Goal: Task Accomplishment & Management: Manage account settings

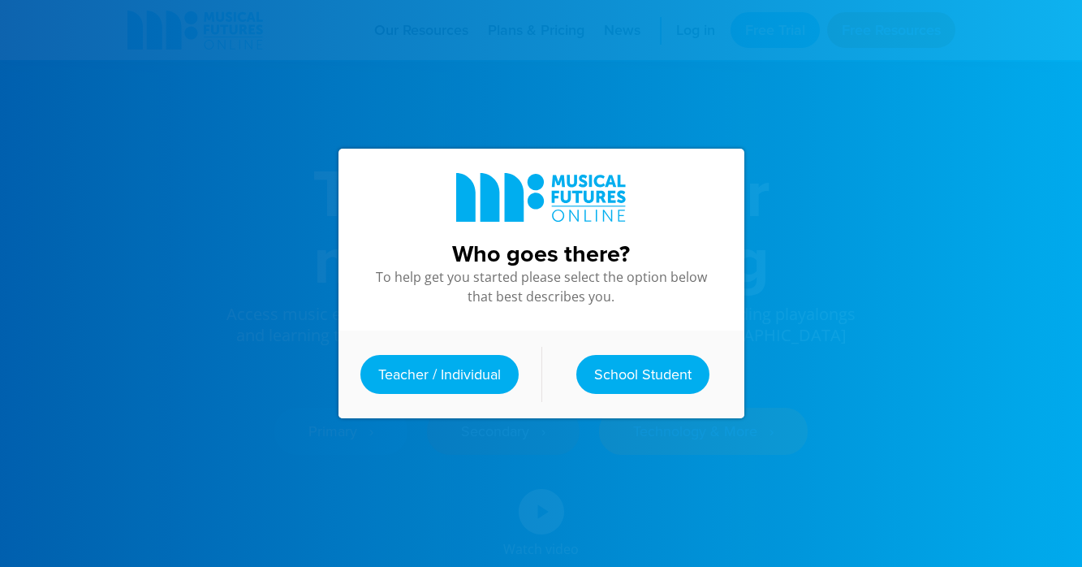
click at [499, 394] on link "Teacher / Individual" at bounding box center [440, 374] width 158 height 39
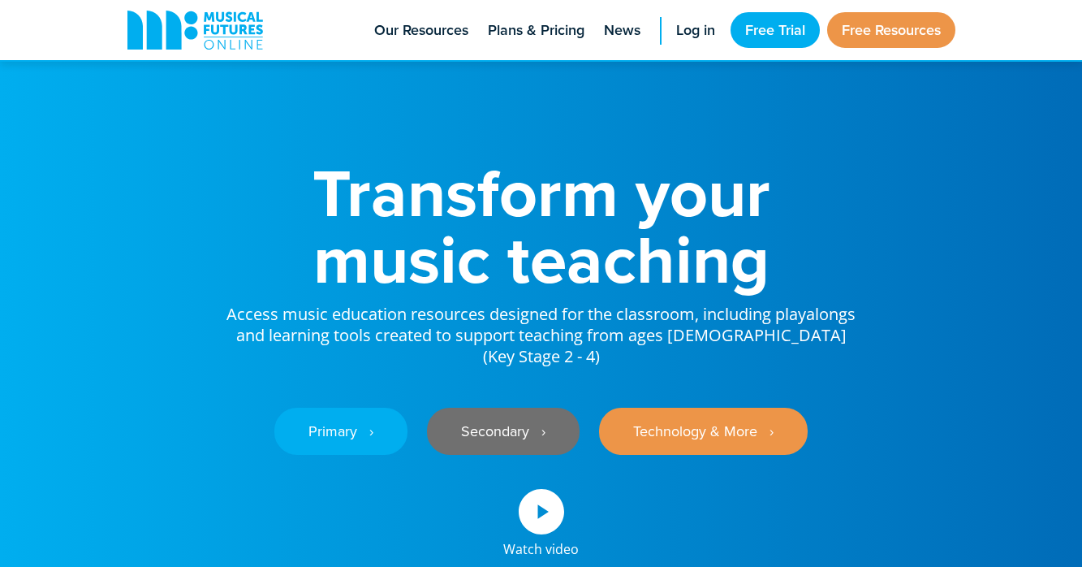
click at [499, 408] on link "Secondary ‎‏‏‎ ‎ ›" at bounding box center [503, 431] width 153 height 47
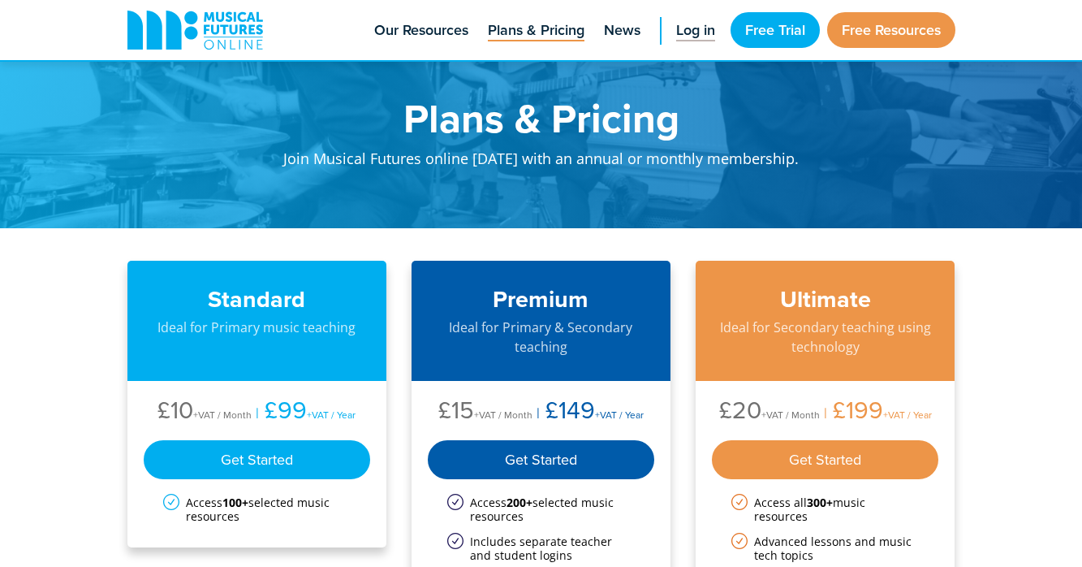
click at [708, 32] on span "Log in" at bounding box center [695, 30] width 39 height 22
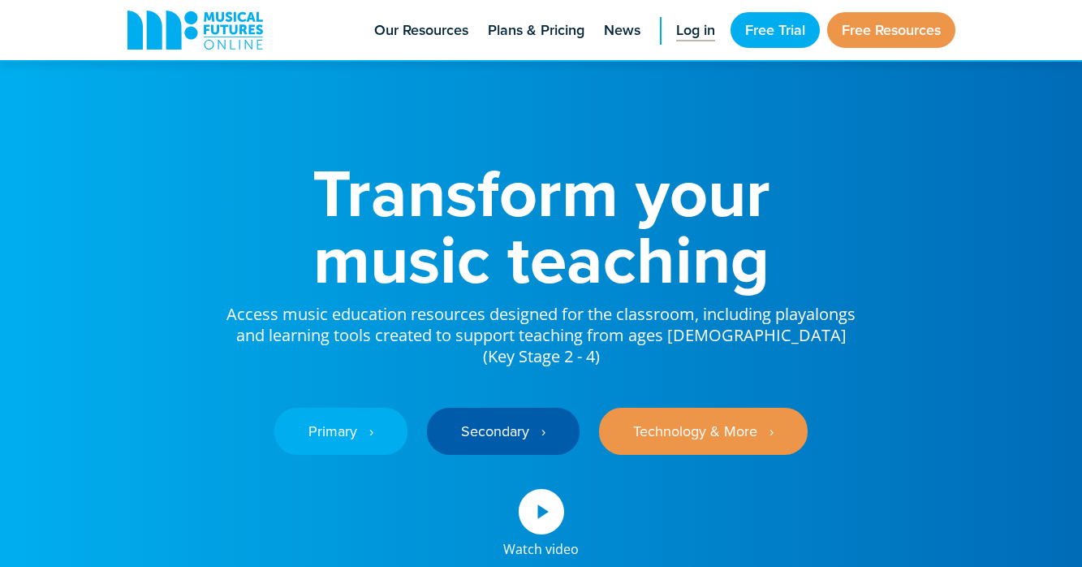
click at [687, 28] on span "Log in" at bounding box center [695, 30] width 39 height 22
